Goal: Communication & Community: Answer question/provide support

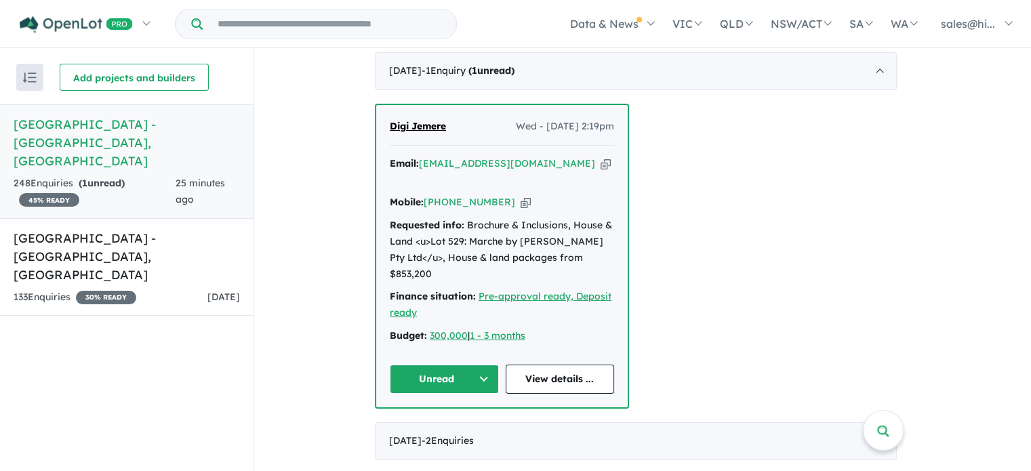
scroll to position [610, 0]
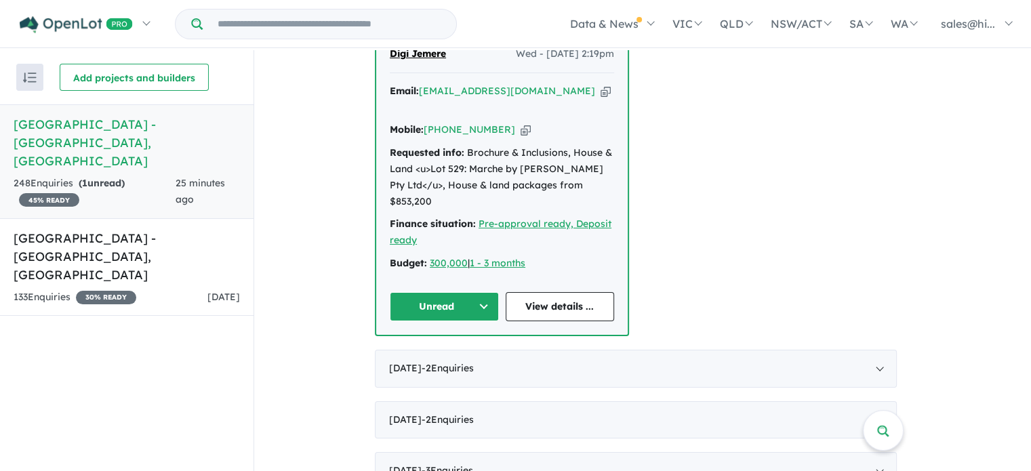
click at [490, 292] on button "Unread" at bounding box center [444, 306] width 109 height 29
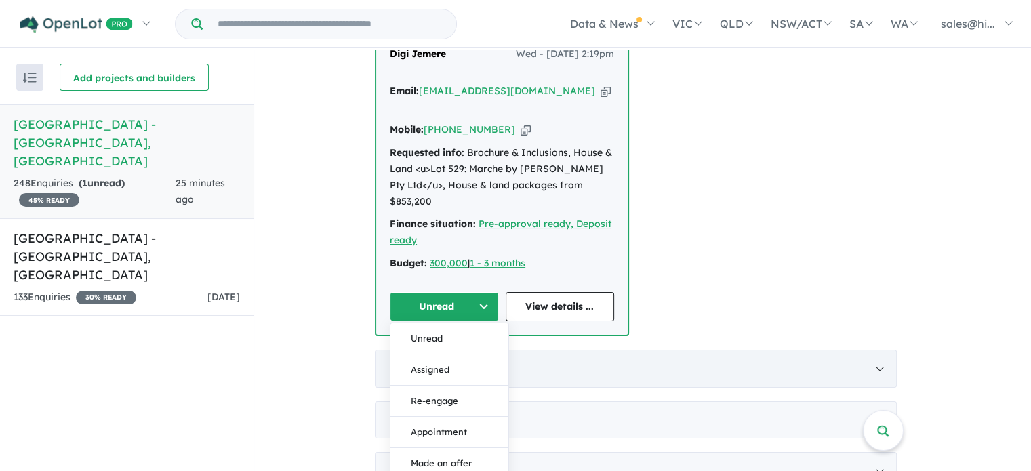
click at [462, 354] on button "Assigned" at bounding box center [449, 369] width 118 height 31
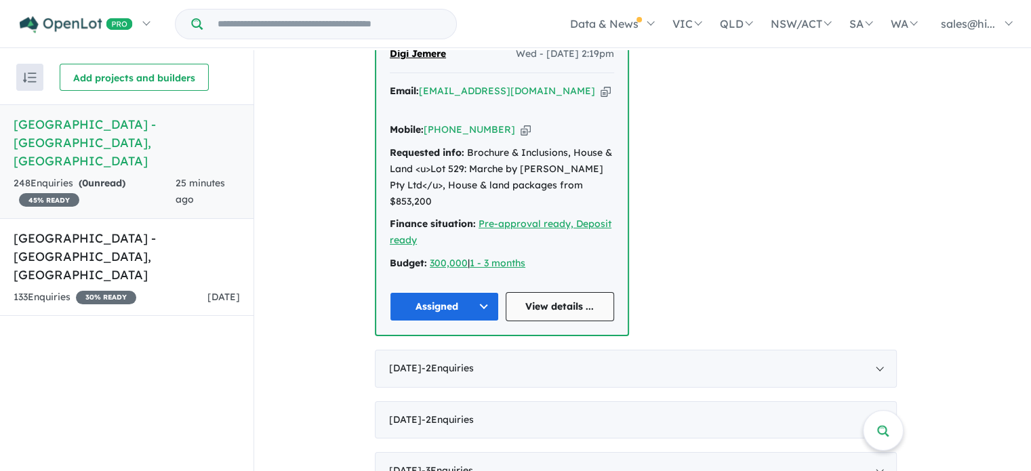
click at [561, 292] on link "View details ..." at bounding box center [560, 306] width 109 height 29
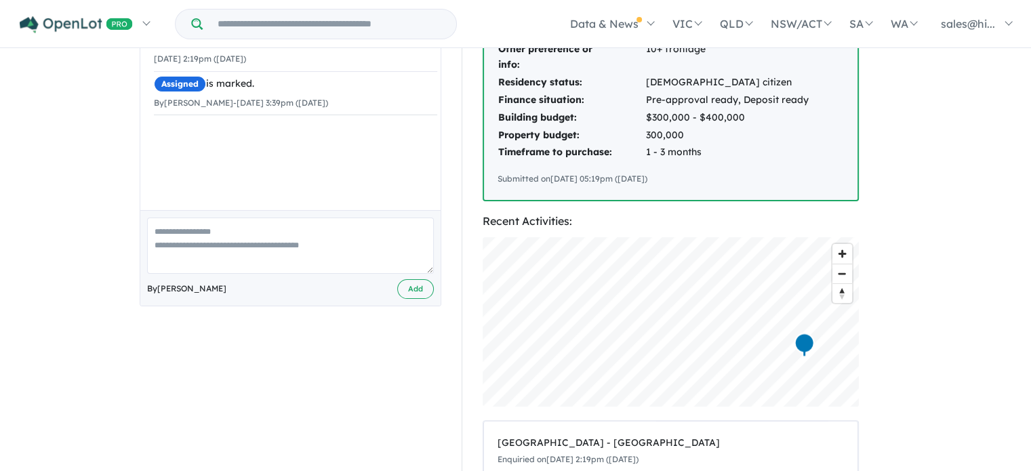
scroll to position [336, 0]
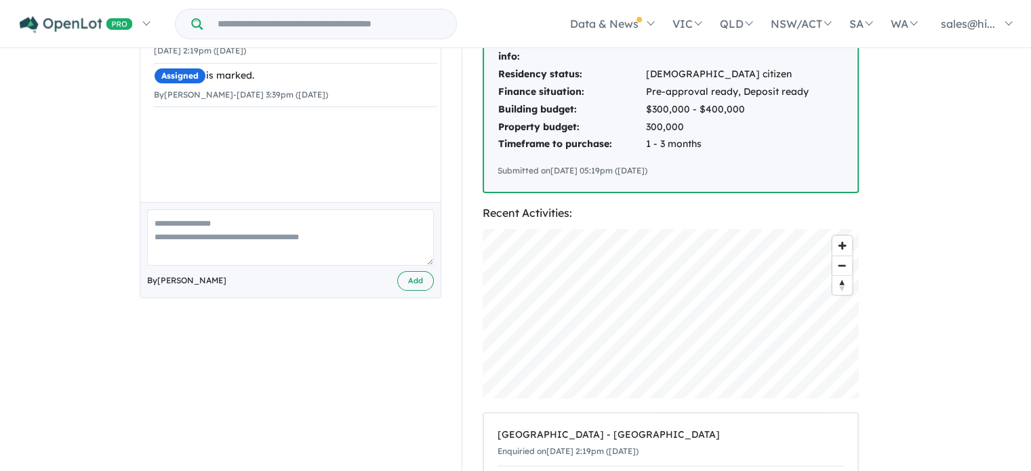
click at [275, 232] on textarea at bounding box center [290, 237] width 287 height 56
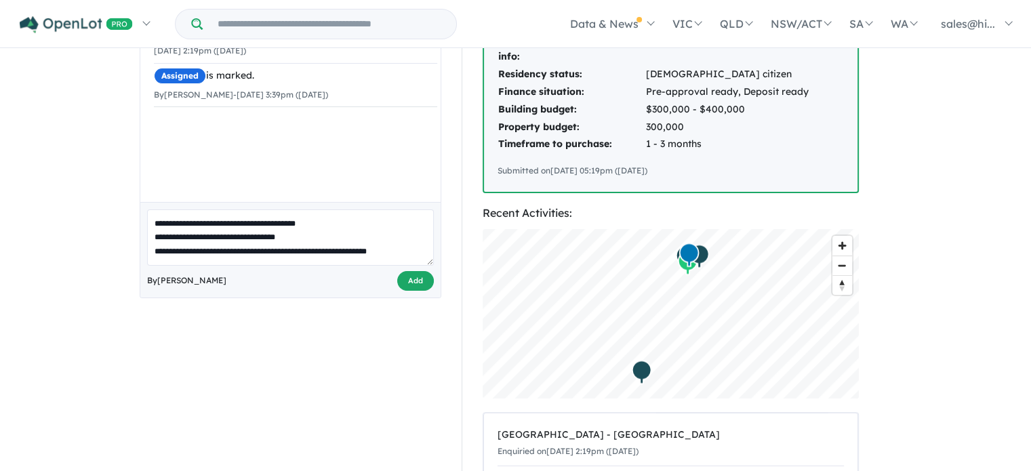
type textarea "**********"
click at [432, 276] on button "Add" at bounding box center [415, 281] width 37 height 20
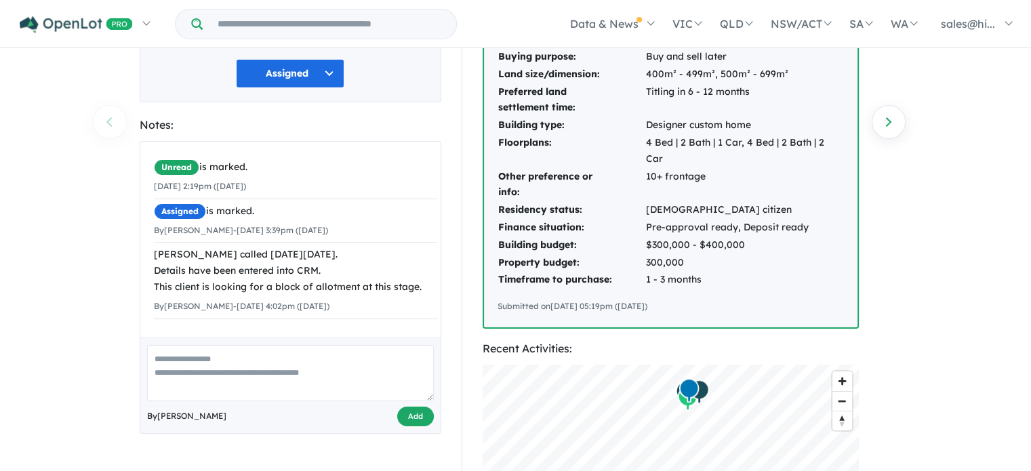
scroll to position [201, 0]
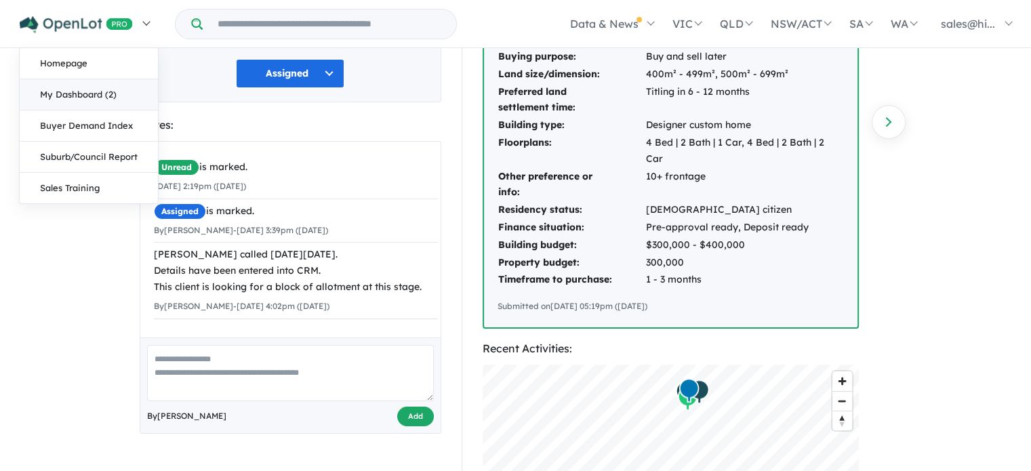
click at [108, 92] on link "My Dashboard (2)" at bounding box center [89, 94] width 138 height 31
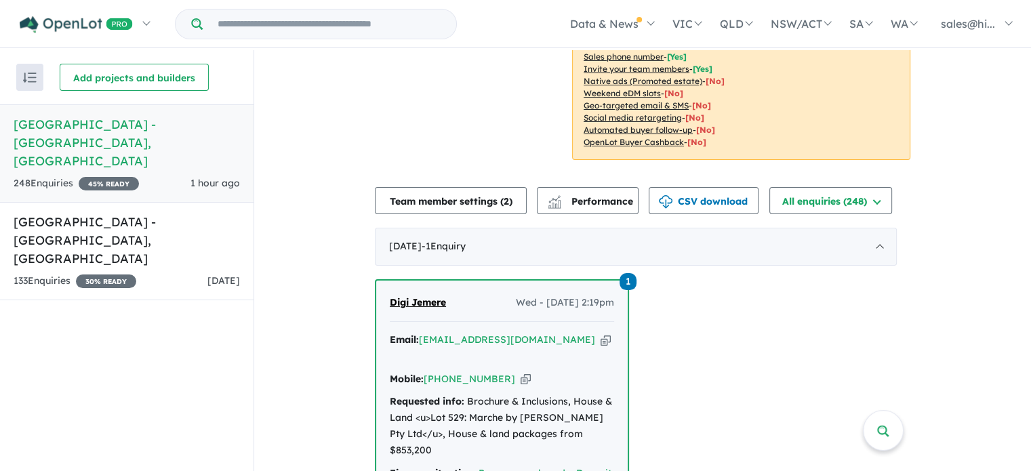
scroll to position [339, 0]
